Goal: Navigation & Orientation: Find specific page/section

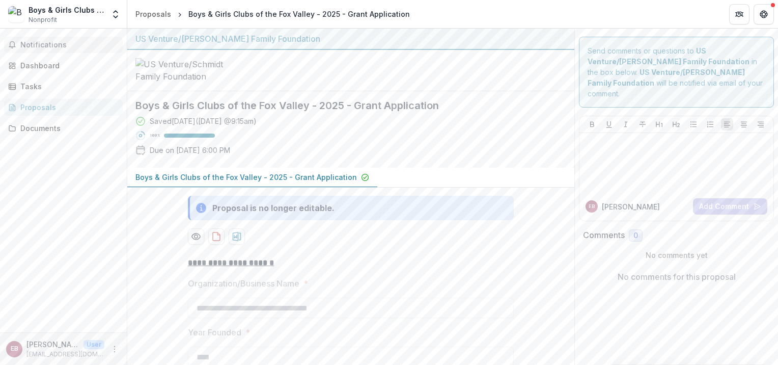
click at [64, 45] on span "Notifications" at bounding box center [69, 45] width 98 height 9
click at [54, 60] on div "Dashboard" at bounding box center [67, 65] width 94 height 11
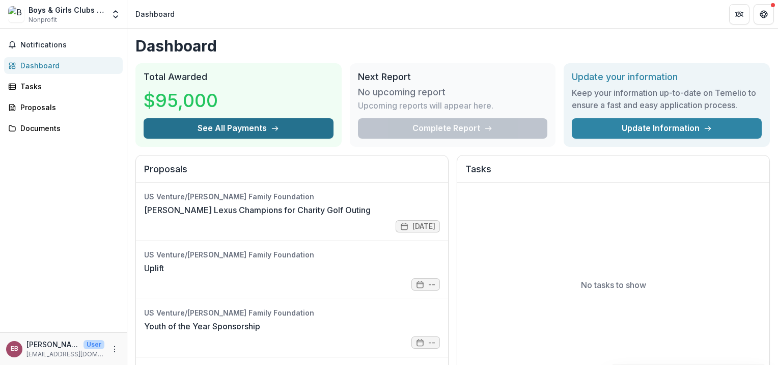
click at [214, 126] on button "See All Payments" at bounding box center [239, 128] width 190 height 20
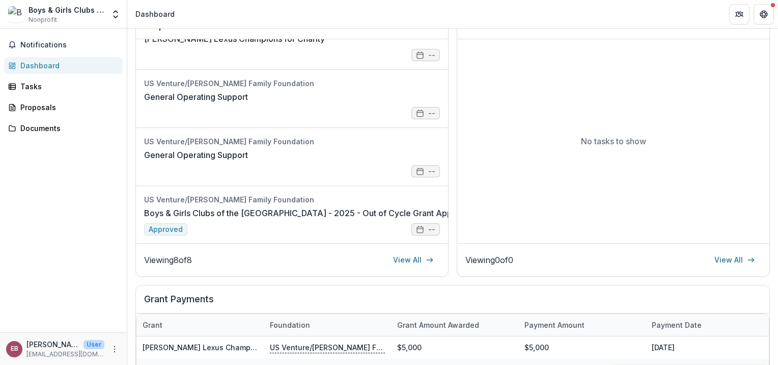
scroll to position [153, 0]
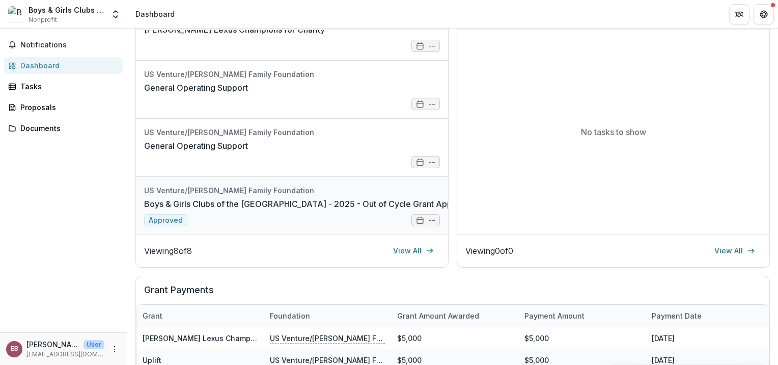
click at [255, 201] on link "Boys & Girls Clubs of the [GEOGRAPHIC_DATA] - 2025 - Out of Cycle Grant Applica…" at bounding box center [312, 204] width 336 height 12
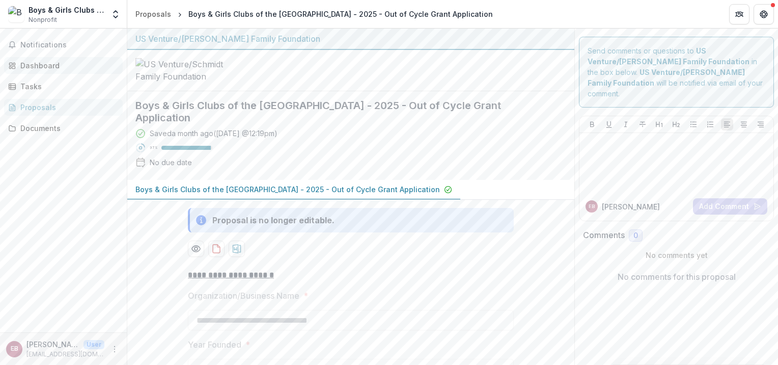
click at [49, 68] on div "Dashboard" at bounding box center [67, 65] width 94 height 11
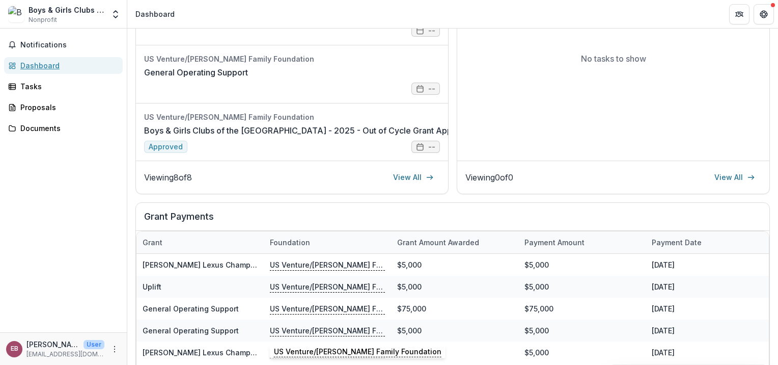
scroll to position [204, 0]
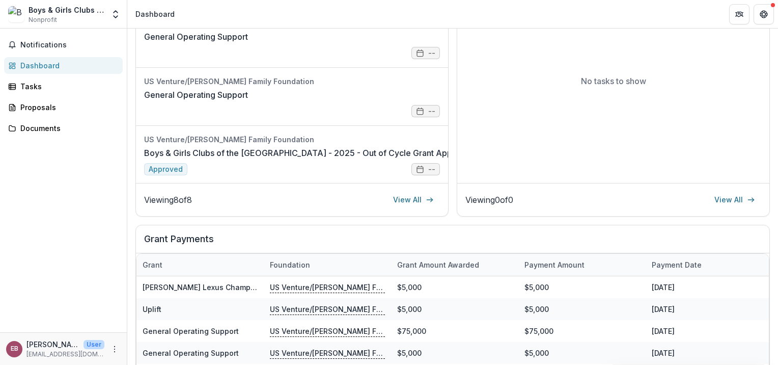
click at [293, 159] on link "Boys & Girls Clubs of the [GEOGRAPHIC_DATA] - 2025 - Out of Cycle Grant Applica…" at bounding box center [312, 153] width 336 height 12
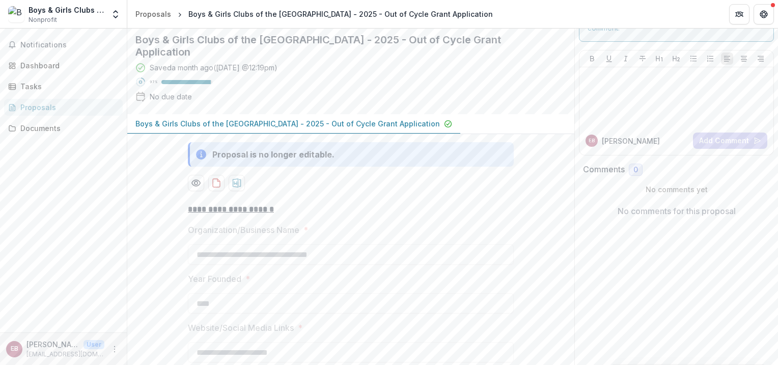
scroll to position [16, 0]
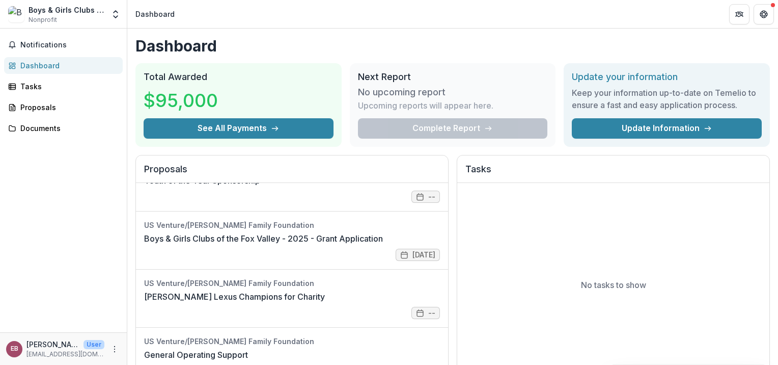
scroll to position [153, 0]
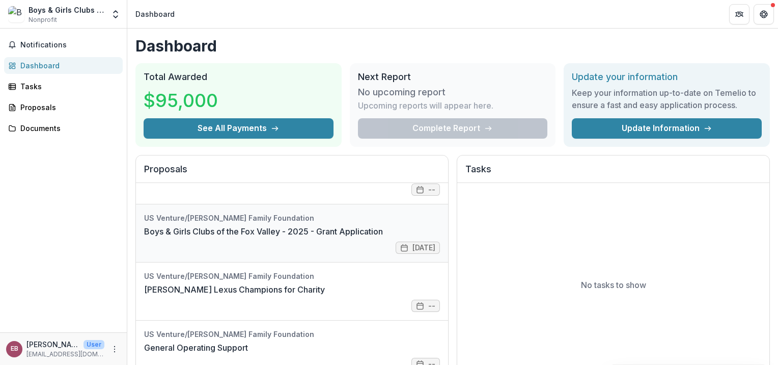
click at [237, 225] on link "Boys & Girls Clubs of the Fox Valley - 2025 - Grant Application" at bounding box center [263, 231] width 239 height 12
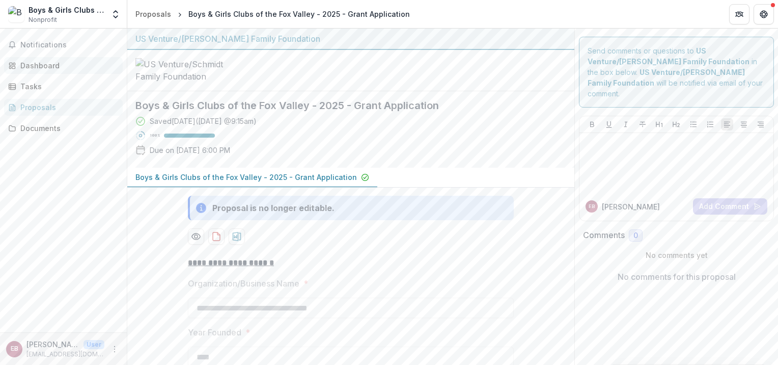
click at [37, 65] on div "Dashboard" at bounding box center [67, 65] width 94 height 11
